Goal: Transaction & Acquisition: Purchase product/service

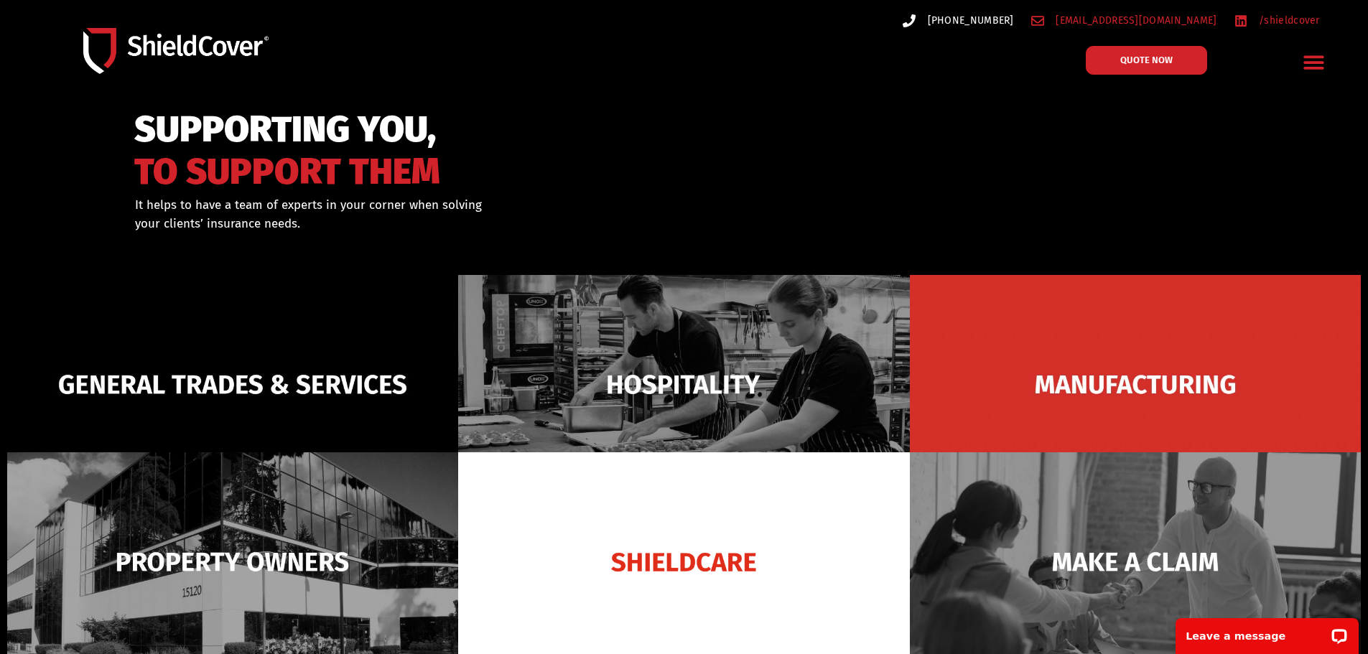
drag, startPoint x: 1013, startPoint y: 23, endPoint x: 1002, endPoint y: 17, distance: 12.8
click at [1013, 23] on span "[PHONE_NUMBER]" at bounding box center [969, 20] width 90 height 18
click at [1002, 17] on span "[PHONE_NUMBER]" at bounding box center [969, 20] width 90 height 18
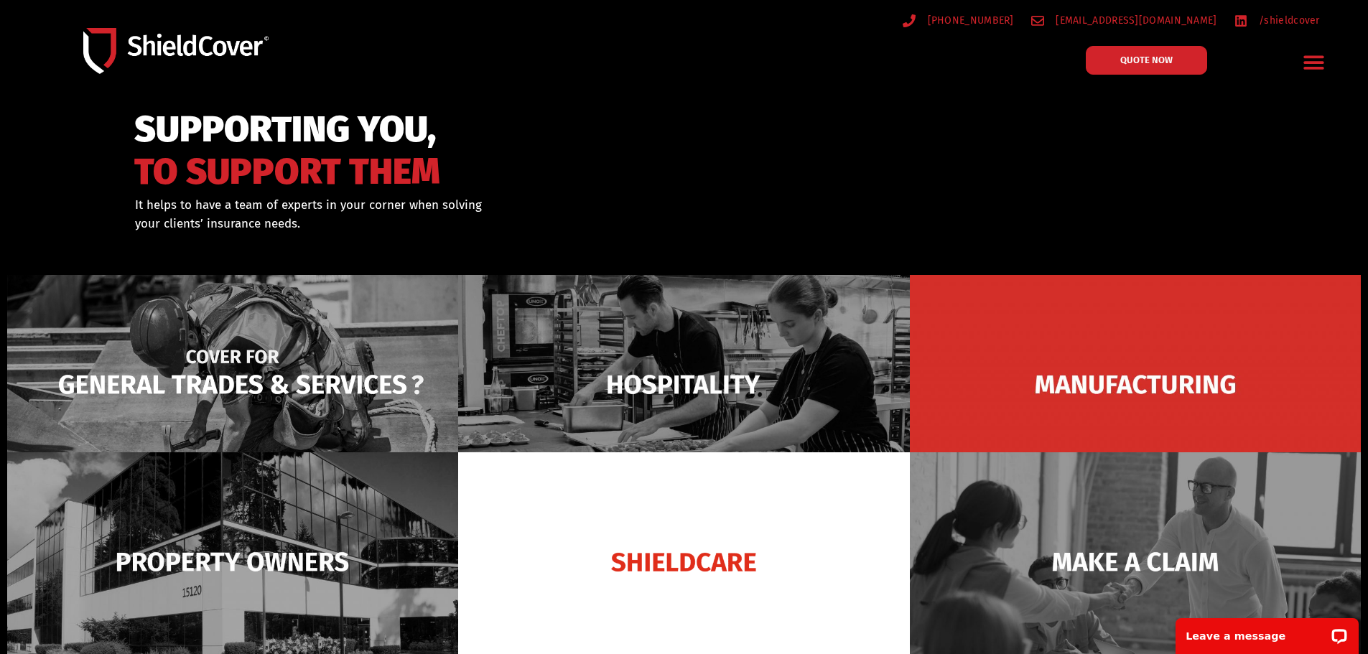
click at [354, 348] on img at bounding box center [232, 384] width 451 height 219
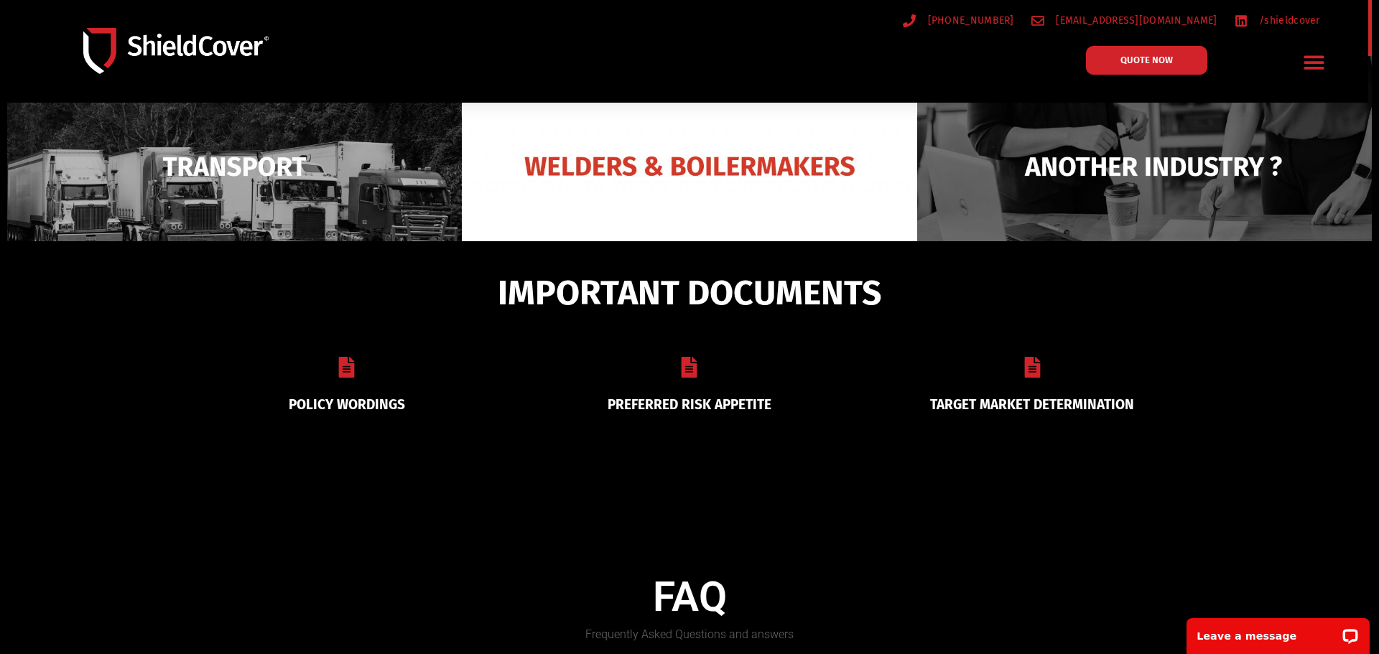
scroll to position [627, 0]
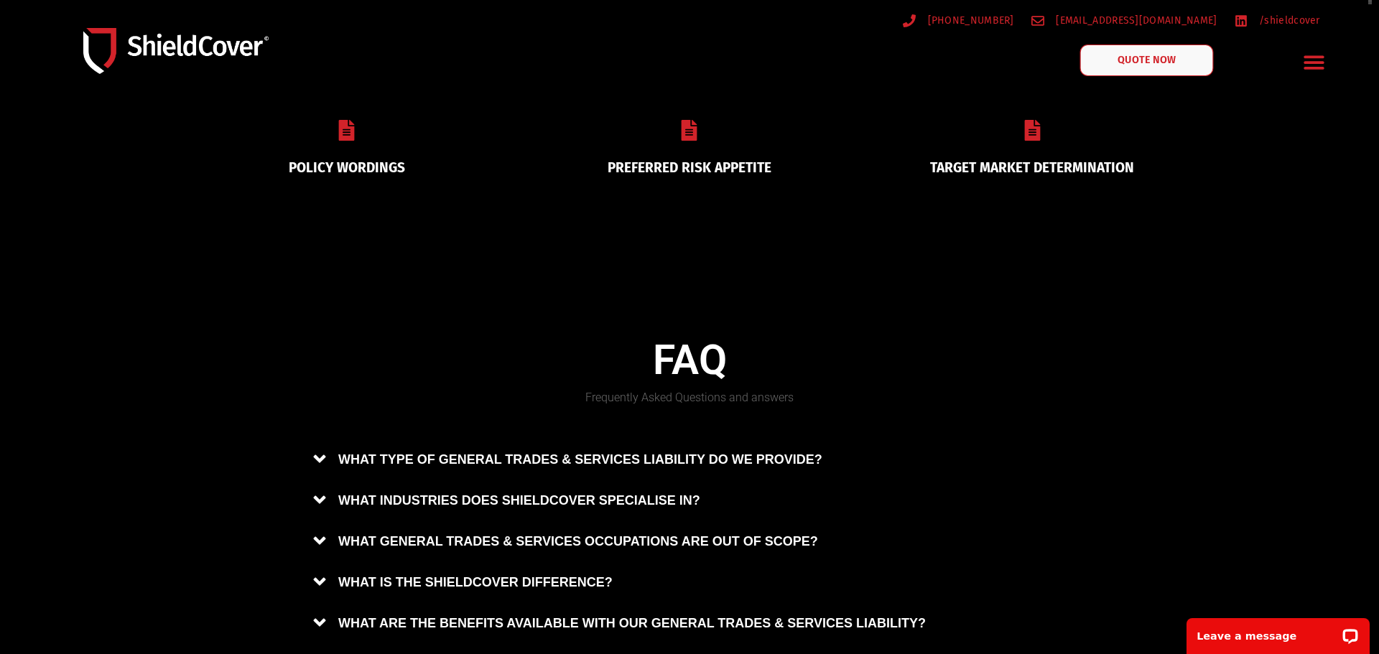
click at [1142, 50] on link "QUOTE NOW" at bounding box center [1146, 61] width 134 height 32
